Goal: Transaction & Acquisition: Obtain resource

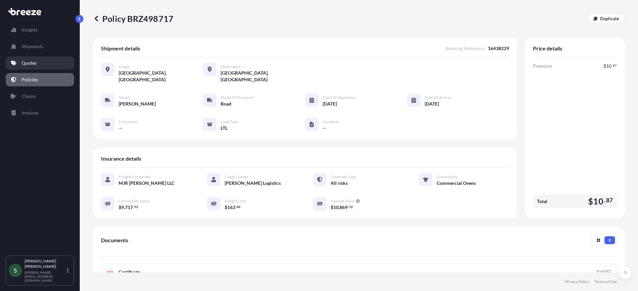
click at [38, 62] on link "Quotes" at bounding box center [40, 62] width 68 height 13
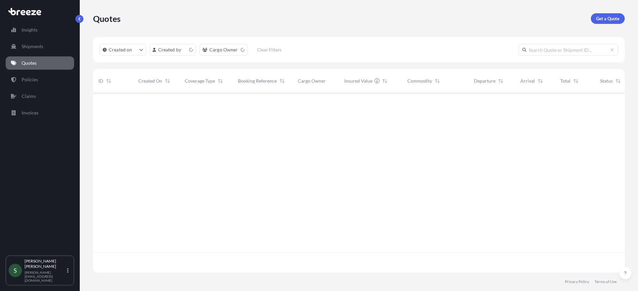
scroll to position [178, 527]
click at [617, 14] on link "Get a Quote" at bounding box center [608, 18] width 34 height 11
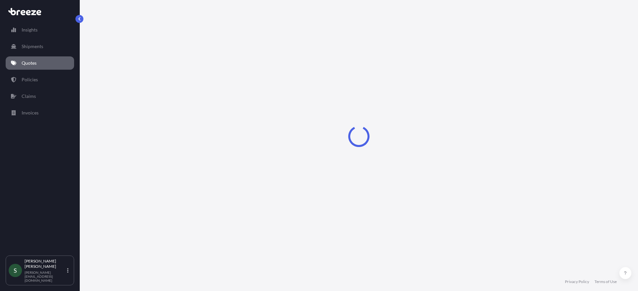
select select "Sea"
select select "1"
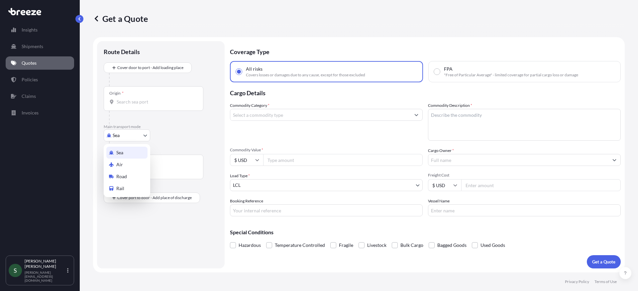
click at [125, 137] on body "Insights Shipments Quotes Policies Claims Invoices S [PERSON_NAME] [PERSON_NAME…" at bounding box center [319, 145] width 638 height 291
click at [124, 180] on span "Road" at bounding box center [121, 176] width 11 height 7
select select "Road"
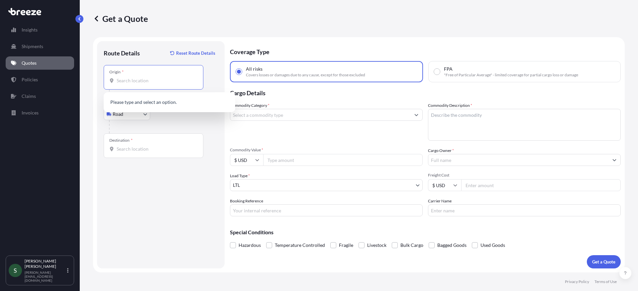
click at [148, 78] on input "Origin *" at bounding box center [156, 80] width 78 height 7
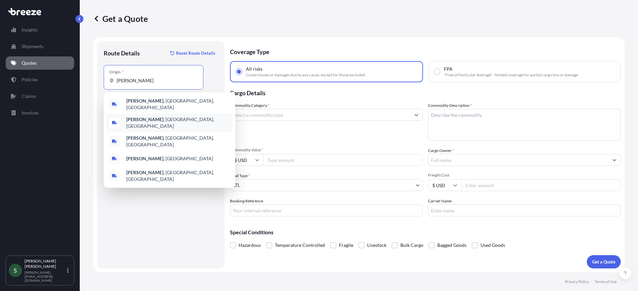
click at [167, 115] on div "[PERSON_NAME] , [GEOGRAPHIC_DATA], [GEOGRAPHIC_DATA]" at bounding box center [169, 123] width 126 height 19
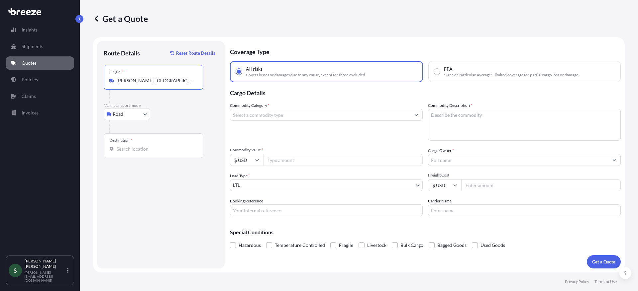
type input "[PERSON_NAME], [GEOGRAPHIC_DATA], [GEOGRAPHIC_DATA]"
click at [148, 154] on div "Destination *" at bounding box center [154, 146] width 100 height 25
click at [148, 153] on input "Destination *" at bounding box center [156, 149] width 78 height 7
click at [138, 150] on input "Destination * Please select a destination" at bounding box center [156, 149] width 78 height 7
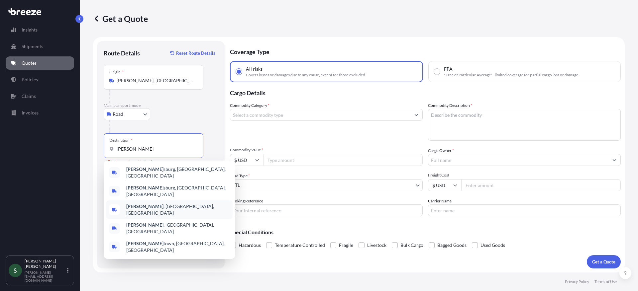
click at [167, 201] on div "[GEOGRAPHIC_DATA] , [GEOGRAPHIC_DATA], [GEOGRAPHIC_DATA]" at bounding box center [169, 210] width 126 height 19
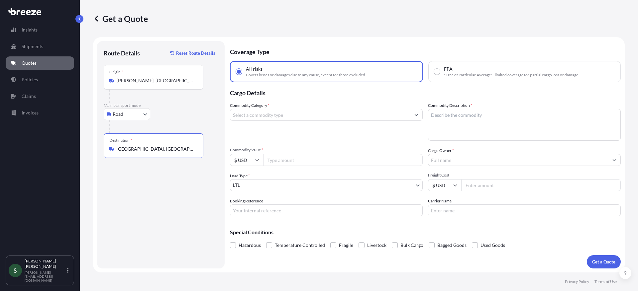
type input "[GEOGRAPHIC_DATA], [GEOGRAPHIC_DATA], [GEOGRAPHIC_DATA]"
click at [285, 115] on input "Commodity Category *" at bounding box center [320, 115] width 180 height 12
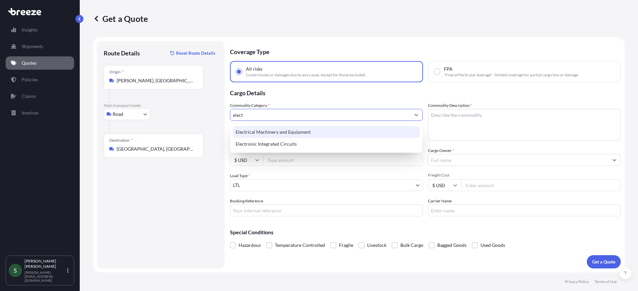
click at [326, 133] on div "Electrical Machinery and Equipment" at bounding box center [326, 132] width 187 height 12
type input "Electrical Machinery and Equipment"
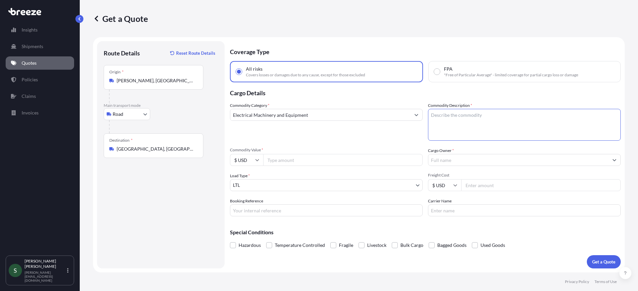
click at [469, 122] on textarea "Commodity Description *" at bounding box center [524, 125] width 193 height 32
type textarea "Warming Cab"
click at [337, 163] on input "Commodity Value *" at bounding box center [342, 160] width 159 height 12
type input "6000.00"
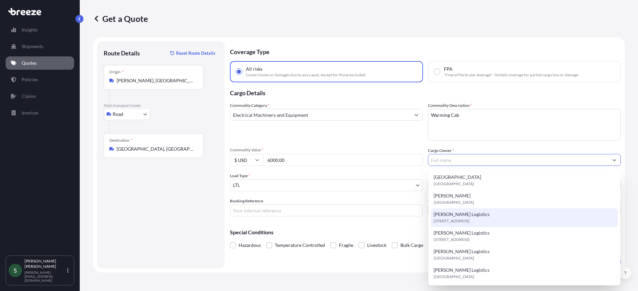
click at [471, 217] on div "[PERSON_NAME] Logistics [STREET_ADDRESS]" at bounding box center [524, 218] width 187 height 19
type input "[PERSON_NAME] Logistics"
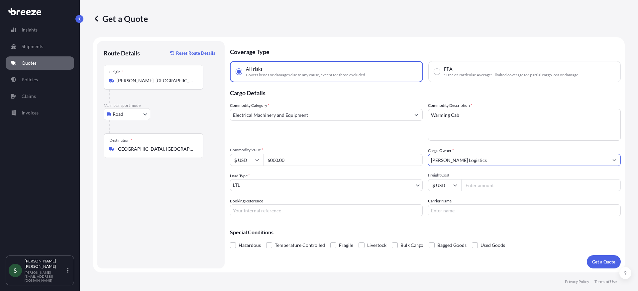
click at [536, 183] on input "Freight Cost" at bounding box center [540, 185] width 159 height 12
click at [492, 186] on input "Freight Cost" at bounding box center [540, 185] width 159 height 12
type input "259.00"
click at [494, 208] on input "Carrier Name" at bounding box center [524, 211] width 193 height 12
type input "PITT"
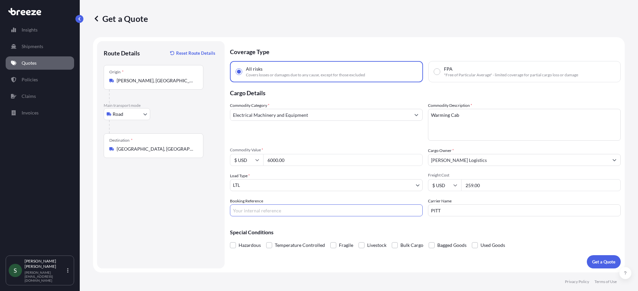
click at [314, 214] on input "Booking Reference" at bounding box center [326, 211] width 193 height 12
click at [324, 223] on div "Special Conditions Hazardous Temperature Controlled Fragile Livestock Bulk Carg…" at bounding box center [425, 236] width 391 height 29
click at [597, 261] on p "Get a Quote" at bounding box center [603, 262] width 23 height 7
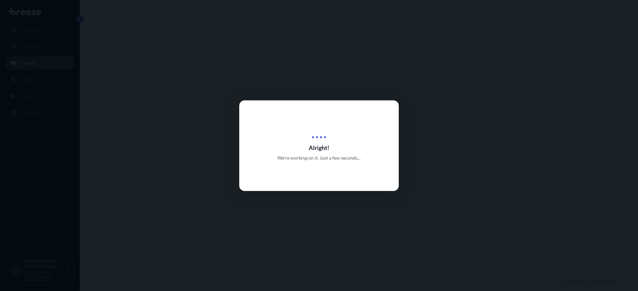
select select "Road"
select select "1"
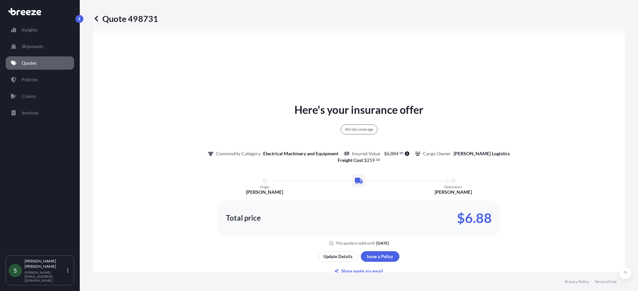
scroll to position [300, 0]
